Goal: Navigation & Orientation: Find specific page/section

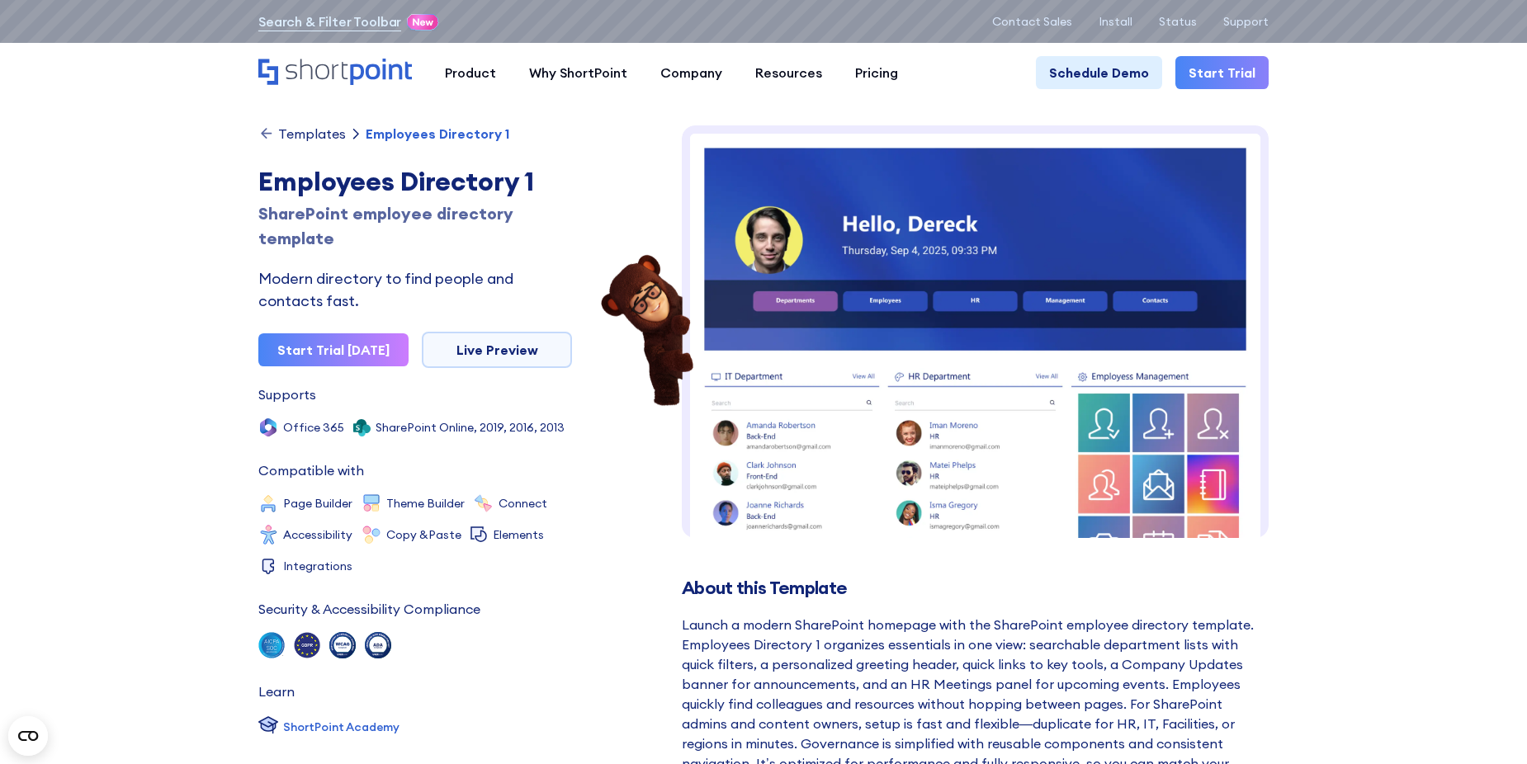
scroll to position [510, 0]
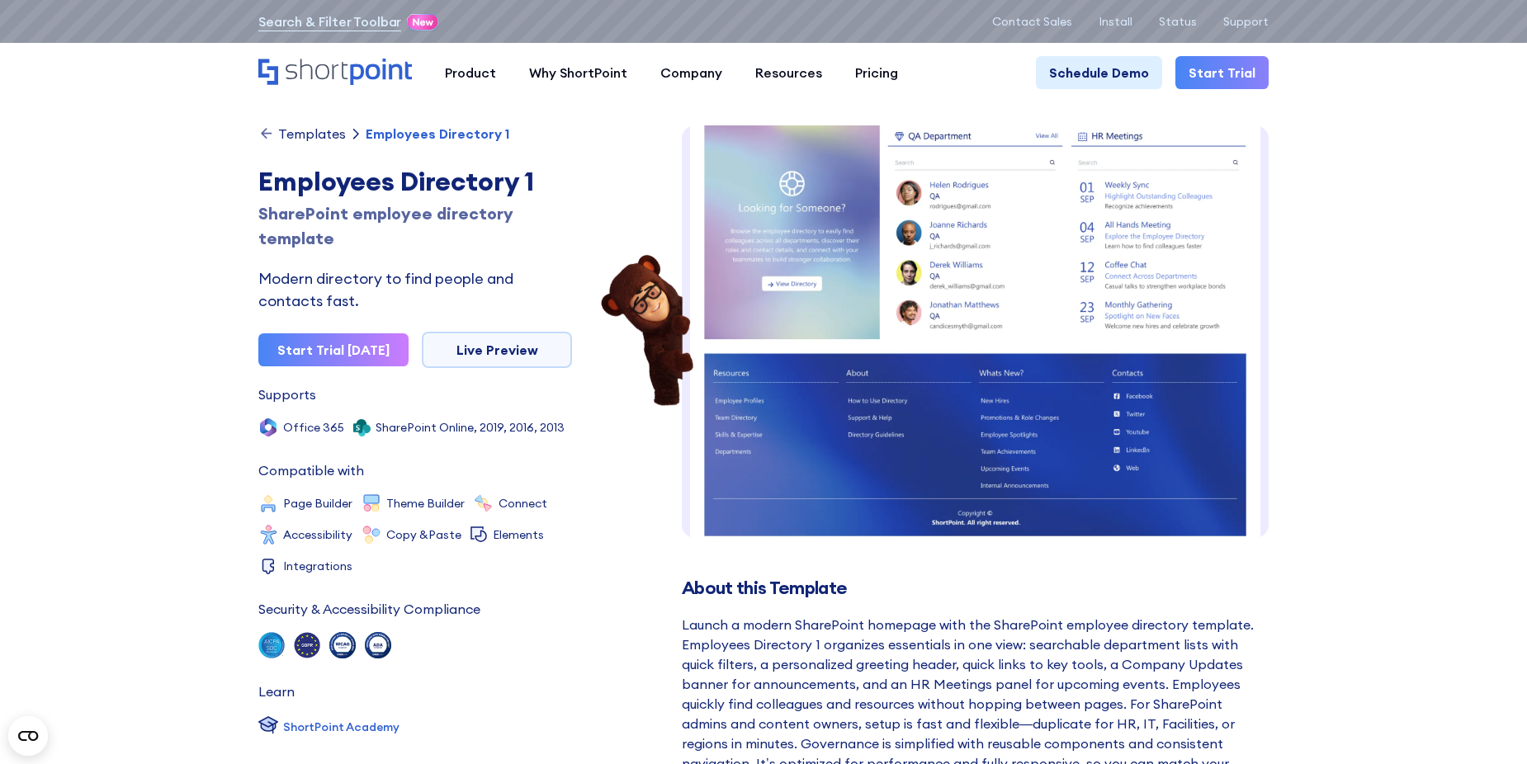
click at [312, 75] on icon "Home" at bounding box center [317, 69] width 62 height 21
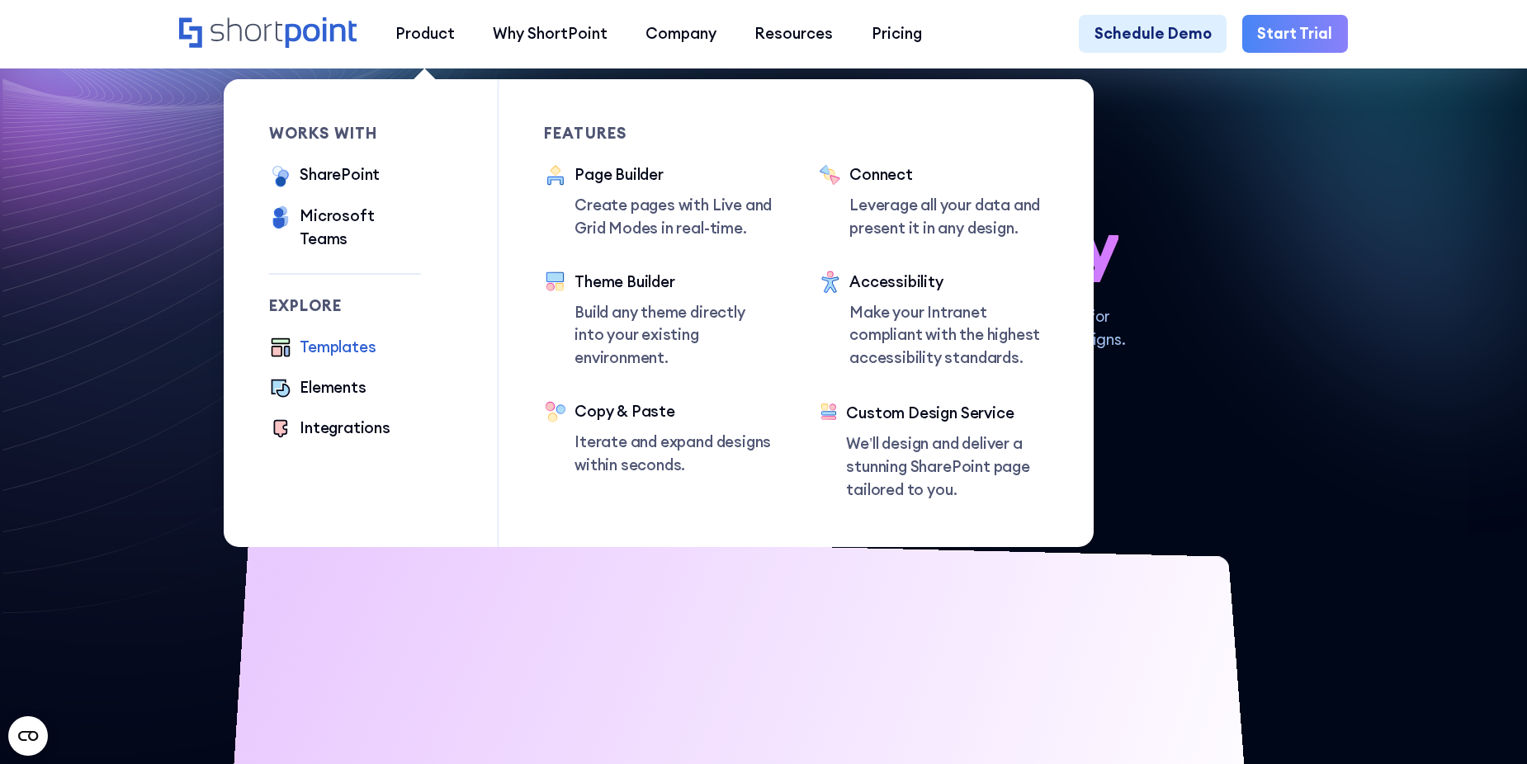
click at [326, 336] on div "Templates" at bounding box center [338, 347] width 76 height 23
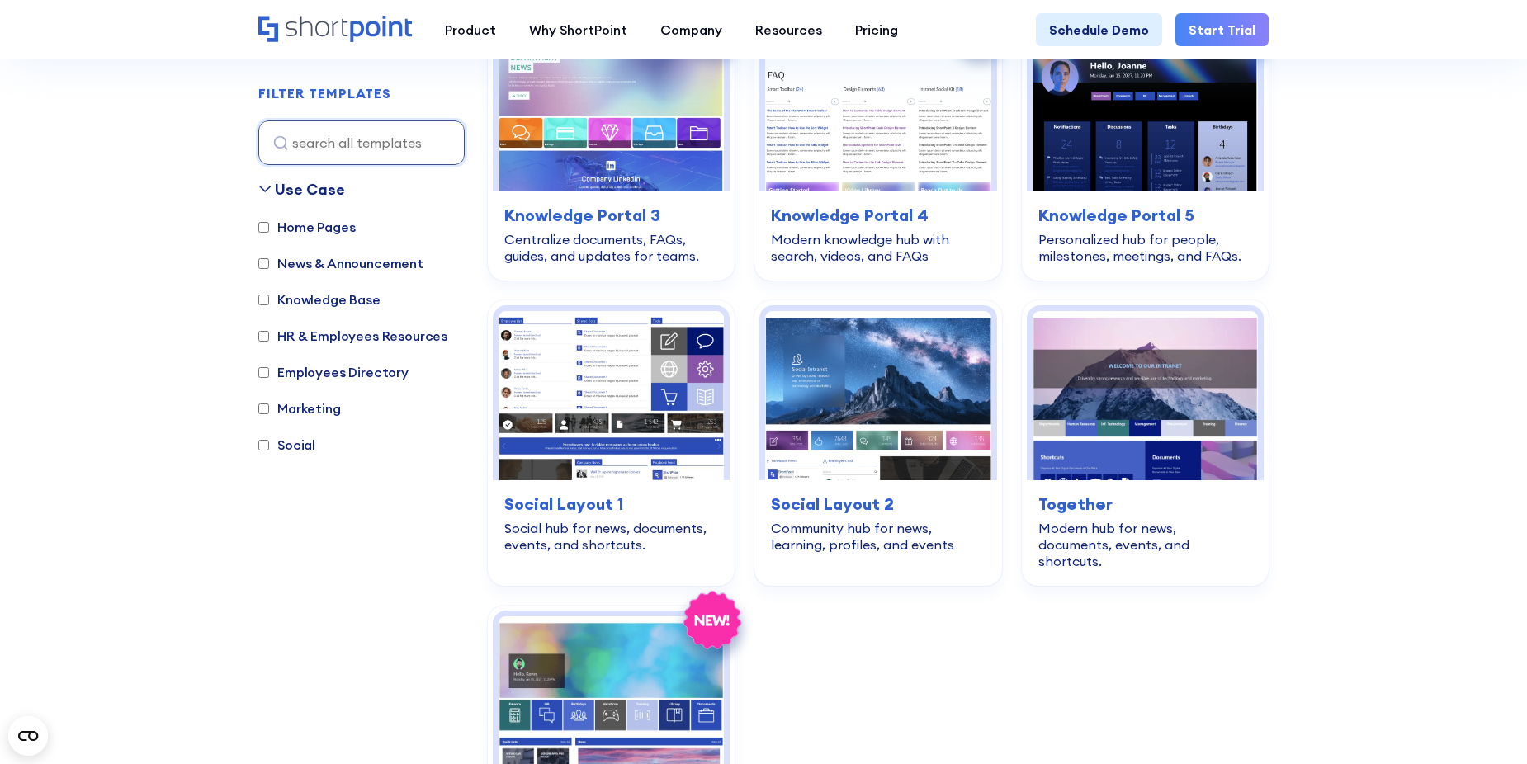
scroll to position [1155, 0]
